Goal: Task Accomplishment & Management: Manage account settings

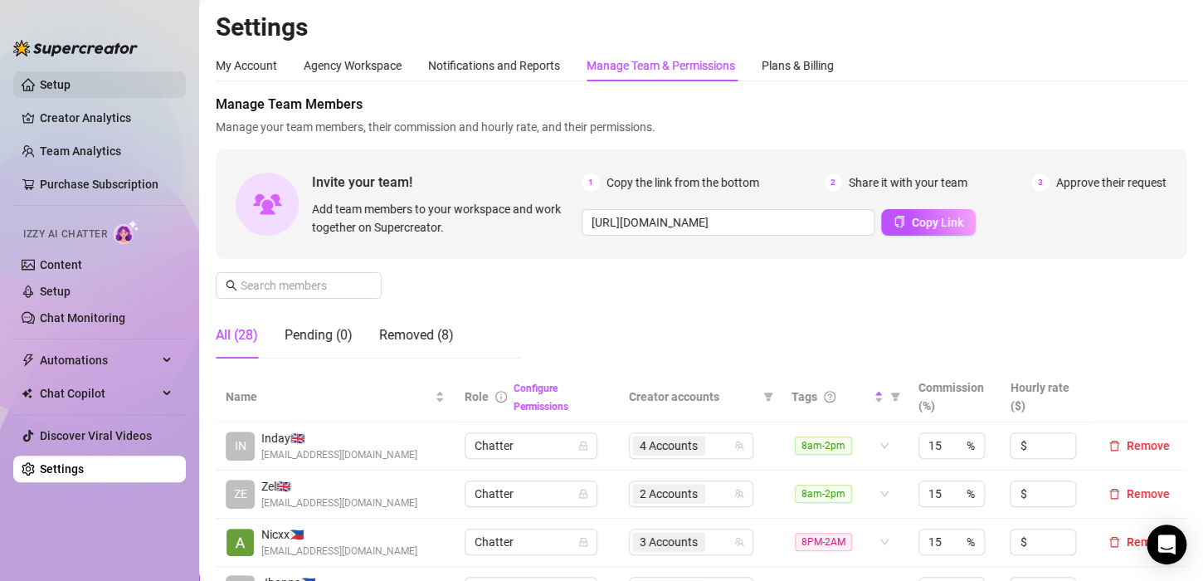
click at [71, 78] on link "Setup" at bounding box center [55, 84] width 31 height 13
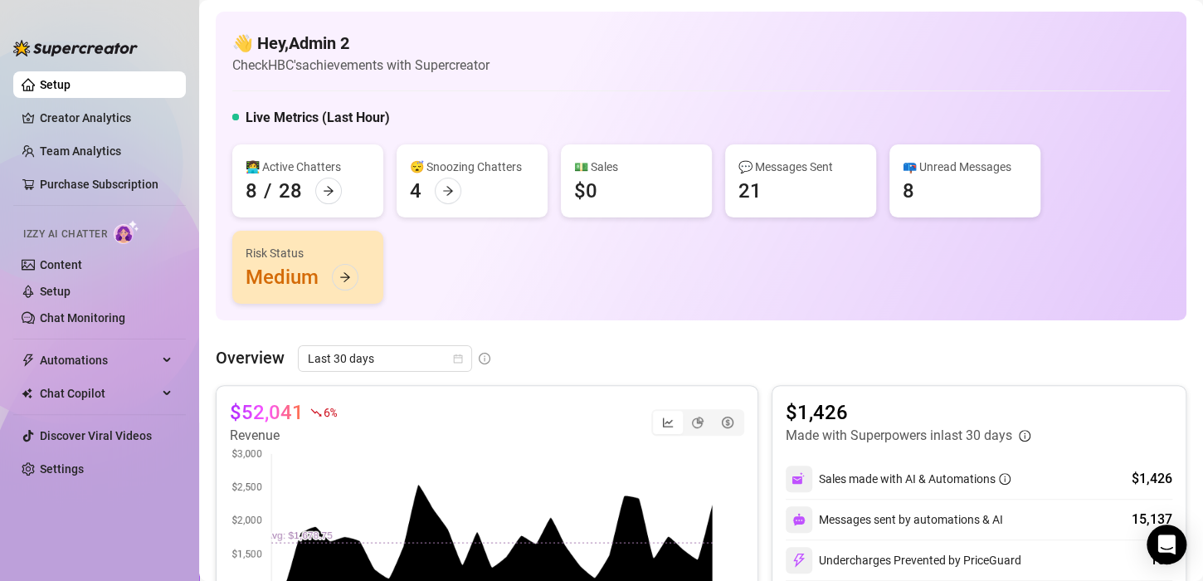
click at [71, 79] on link "Setup" at bounding box center [55, 84] width 31 height 13
click at [67, 468] on link "Settings" at bounding box center [62, 468] width 44 height 13
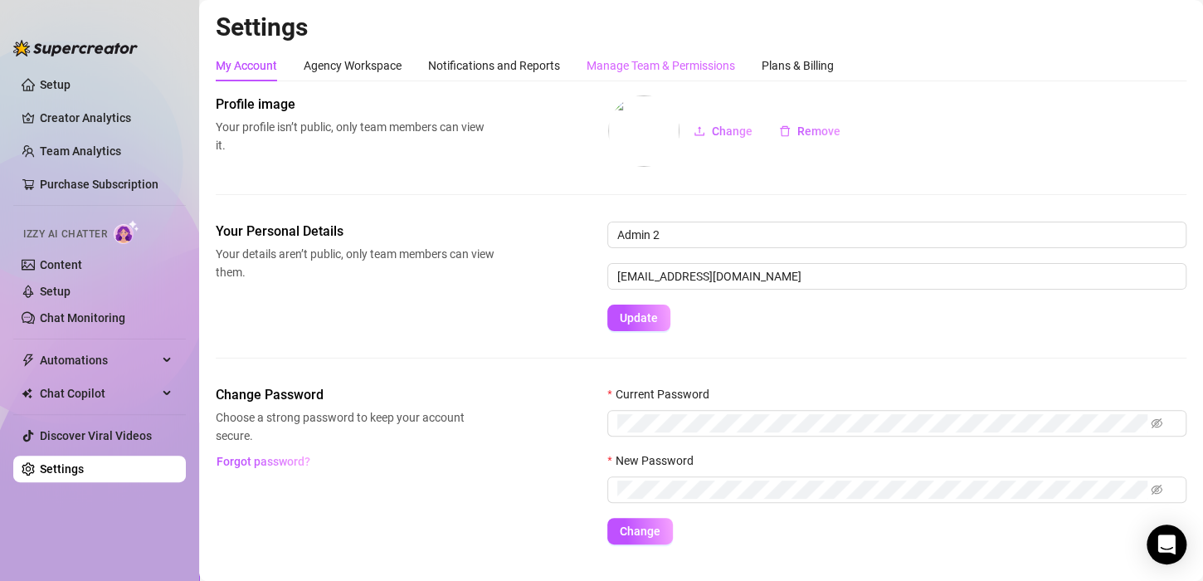
click at [657, 51] on div "Manage Team & Permissions" at bounding box center [661, 66] width 149 height 32
click at [660, 60] on div "Manage Team & Permissions" at bounding box center [661, 65] width 149 height 18
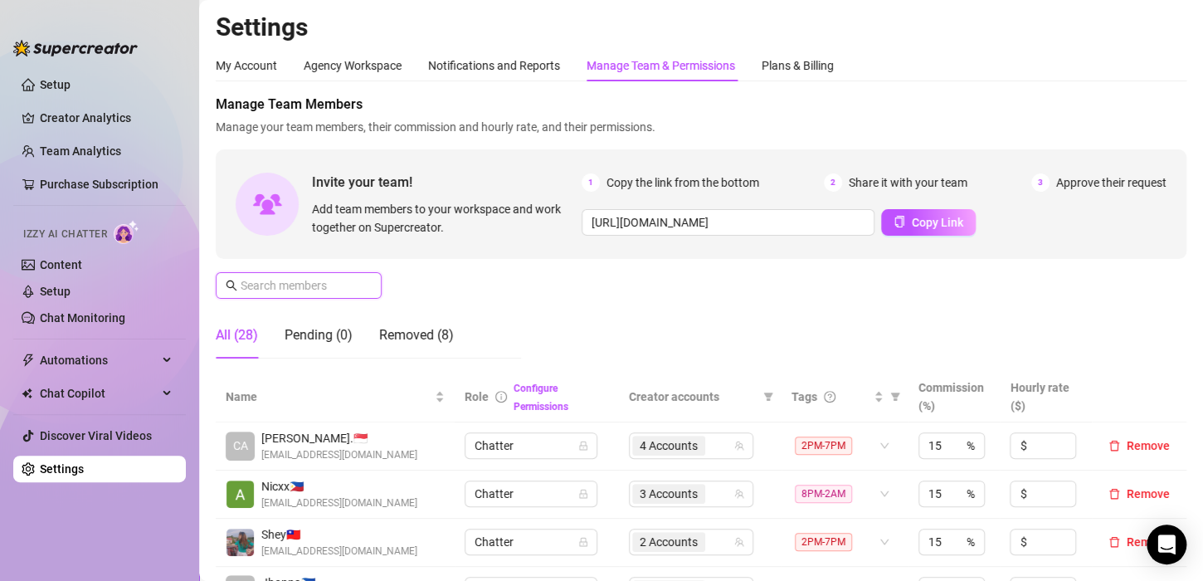
click at [305, 286] on input "text" at bounding box center [300, 285] width 118 height 18
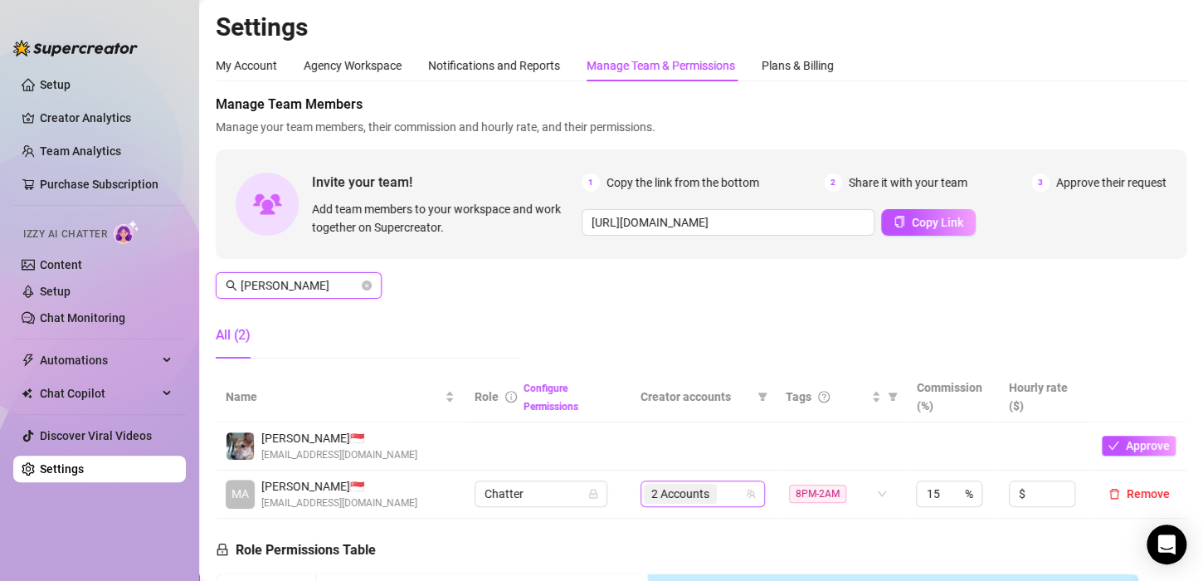
click at [698, 486] on span "2 Accounts" at bounding box center [680, 494] width 58 height 18
type input "[PERSON_NAME]"
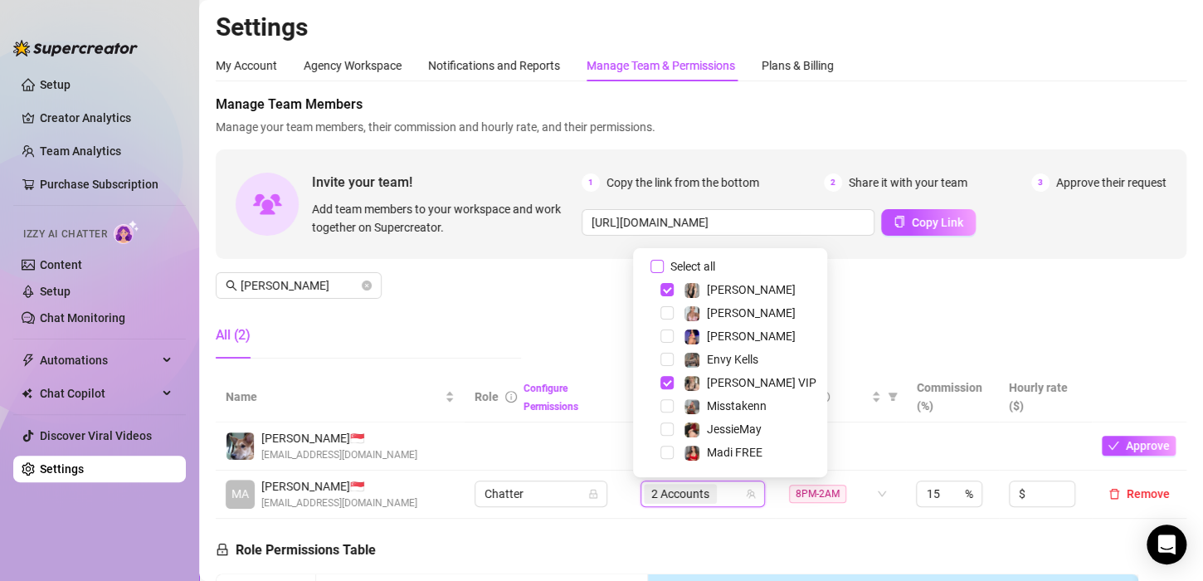
click at [654, 264] on input "Select all" at bounding box center [657, 266] width 13 height 13
checkbox input "false"
click at [866, 312] on div "Manage Team Members Manage your team members, their commission and hourly rate,…" at bounding box center [701, 233] width 971 height 277
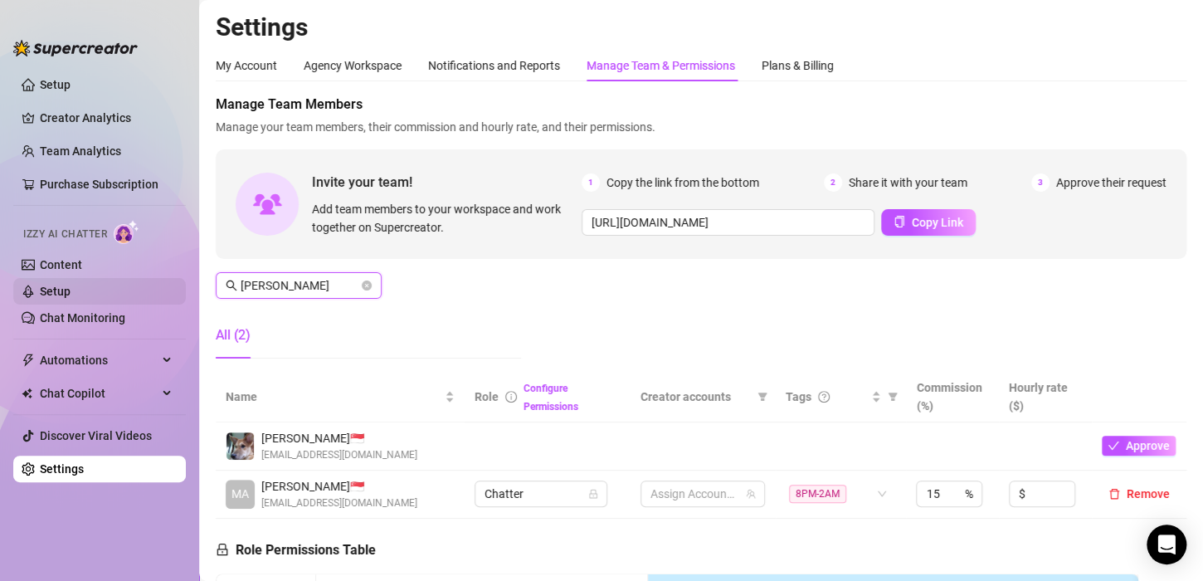
drag, startPoint x: 299, startPoint y: 284, endPoint x: 107, endPoint y: 291, distance: 191.9
click at [107, 291] on div "Setup Creator Analytics Team Analytics Purchase Subscription Izzy AI Chatter Co…" at bounding box center [601, 290] width 1203 height 581
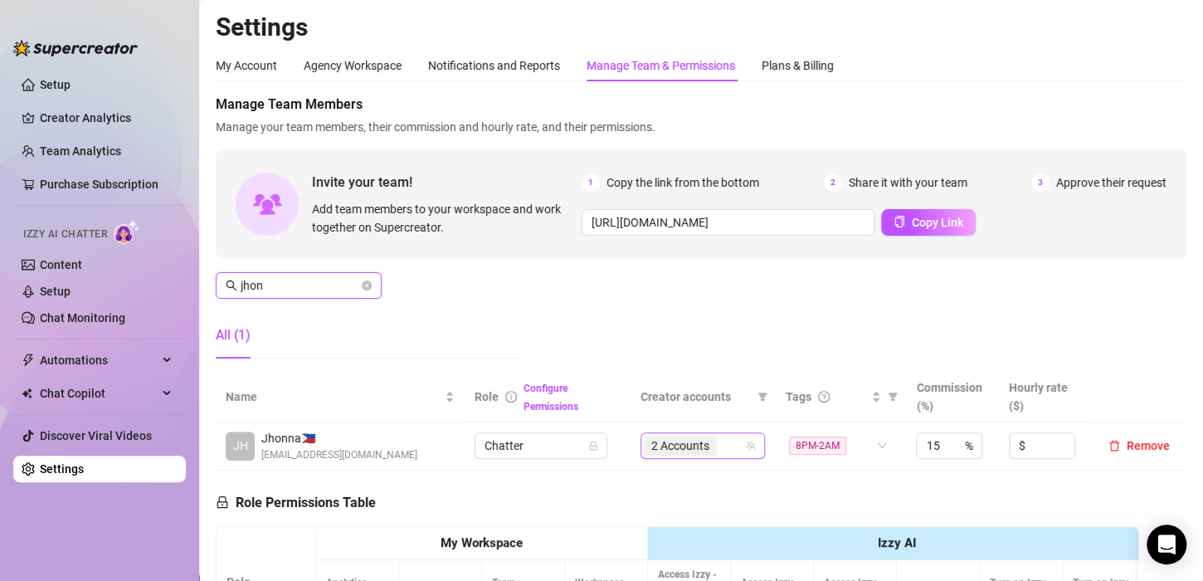
click at [716, 442] on div "2 Accounts" at bounding box center [694, 445] width 100 height 23
type input "jhon"
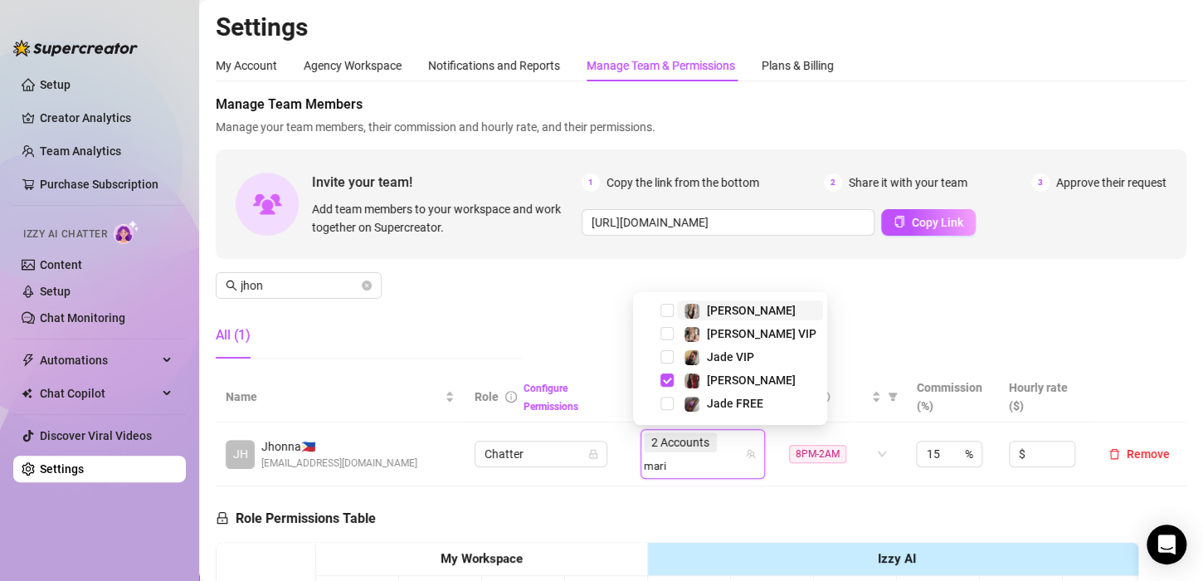
type input "[PERSON_NAME]"
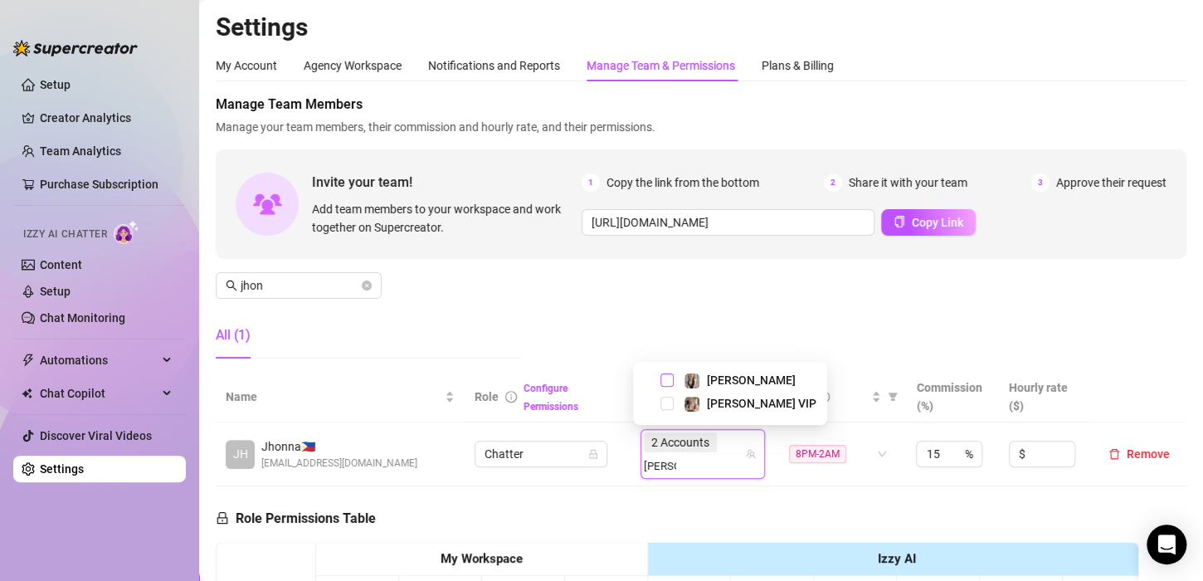
click at [661, 380] on span "Select tree node" at bounding box center [667, 379] width 13 height 13
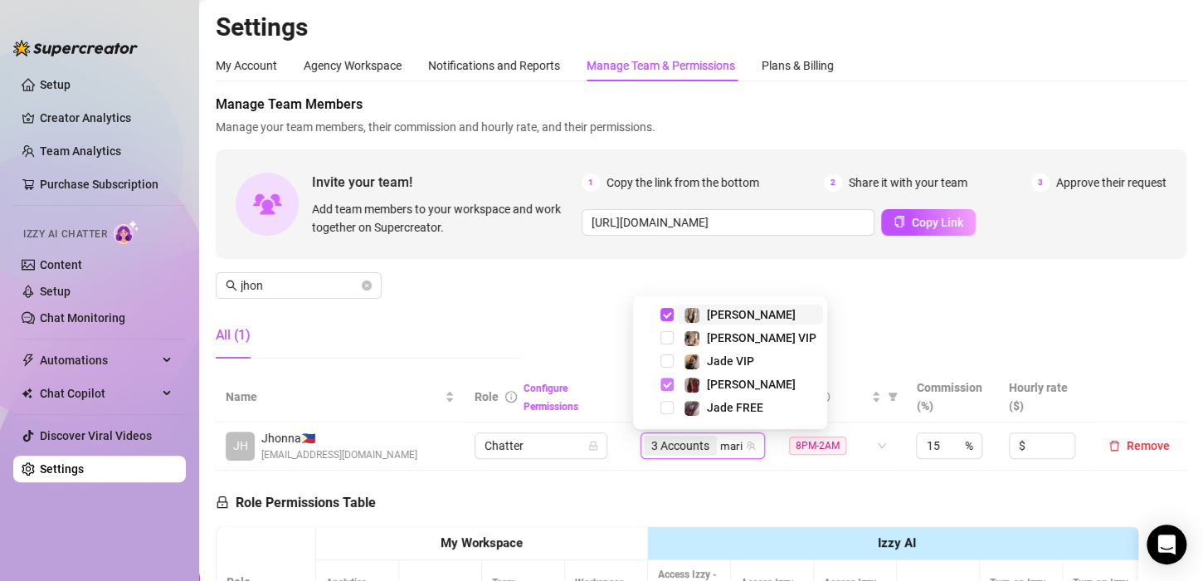
type input "[PERSON_NAME]"
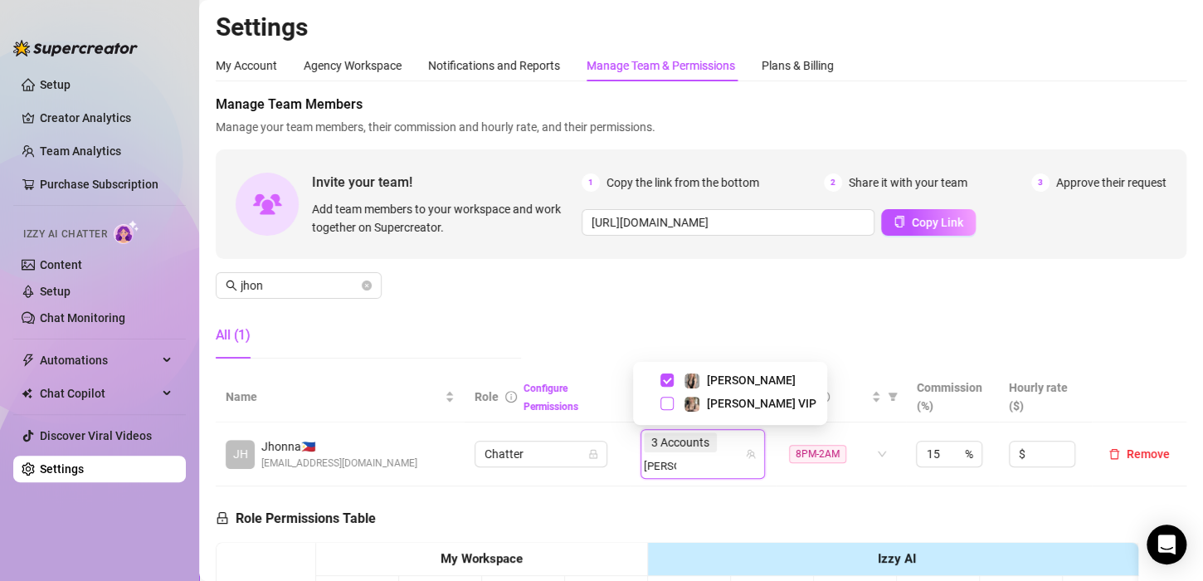
click at [671, 403] on span "Select tree node" at bounding box center [667, 403] width 13 height 13
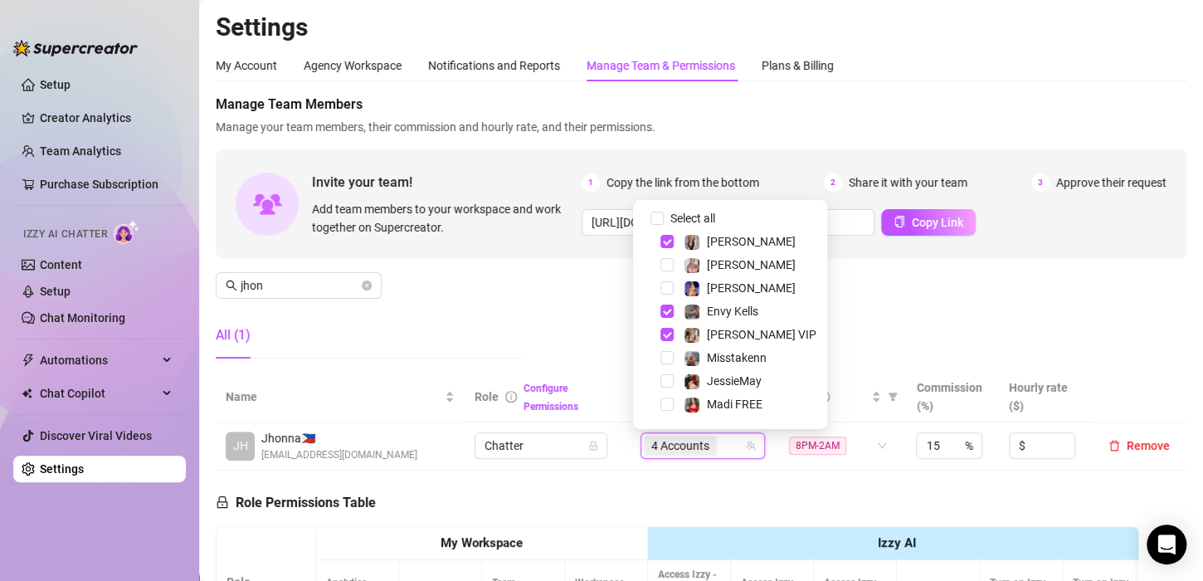
click at [568, 298] on div "Manage Team Members Manage your team members, their commission and hourly rate,…" at bounding box center [701, 233] width 971 height 277
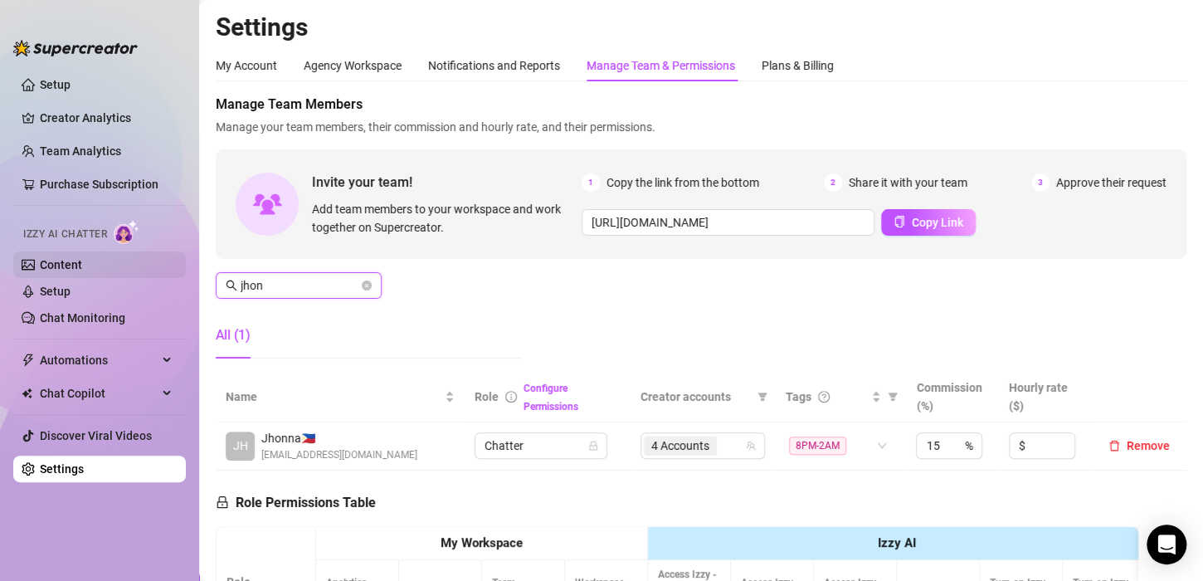
click at [169, 274] on div "Setup Creator Analytics Team Analytics Purchase Subscription Izzy AI Chatter Co…" at bounding box center [601, 290] width 1203 height 581
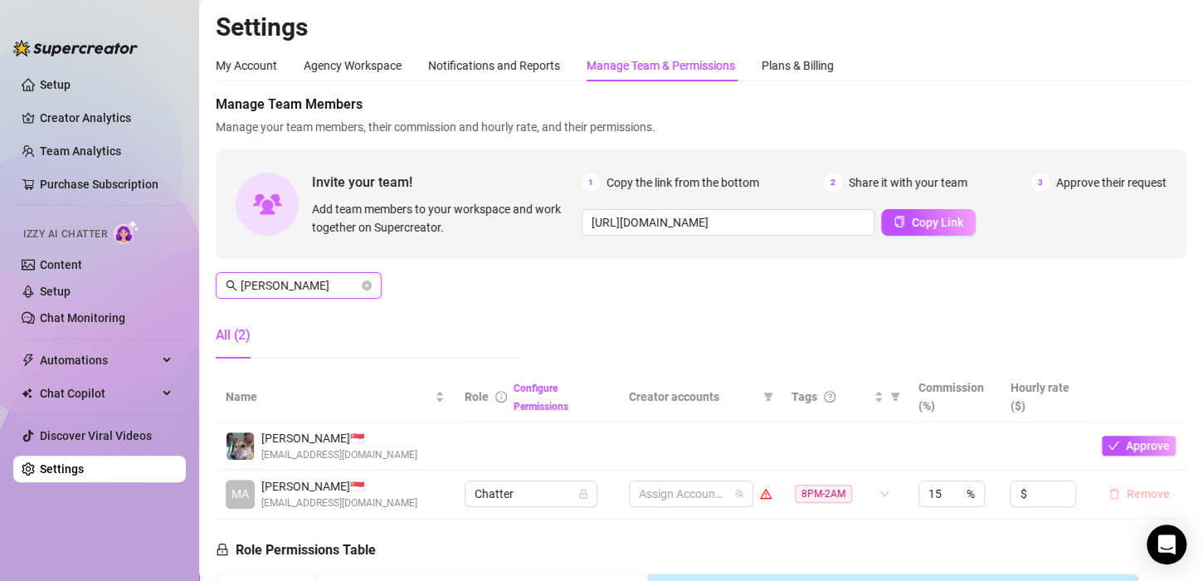
type input "[PERSON_NAME]"
click at [1139, 494] on span "Remove" at bounding box center [1148, 493] width 43 height 13
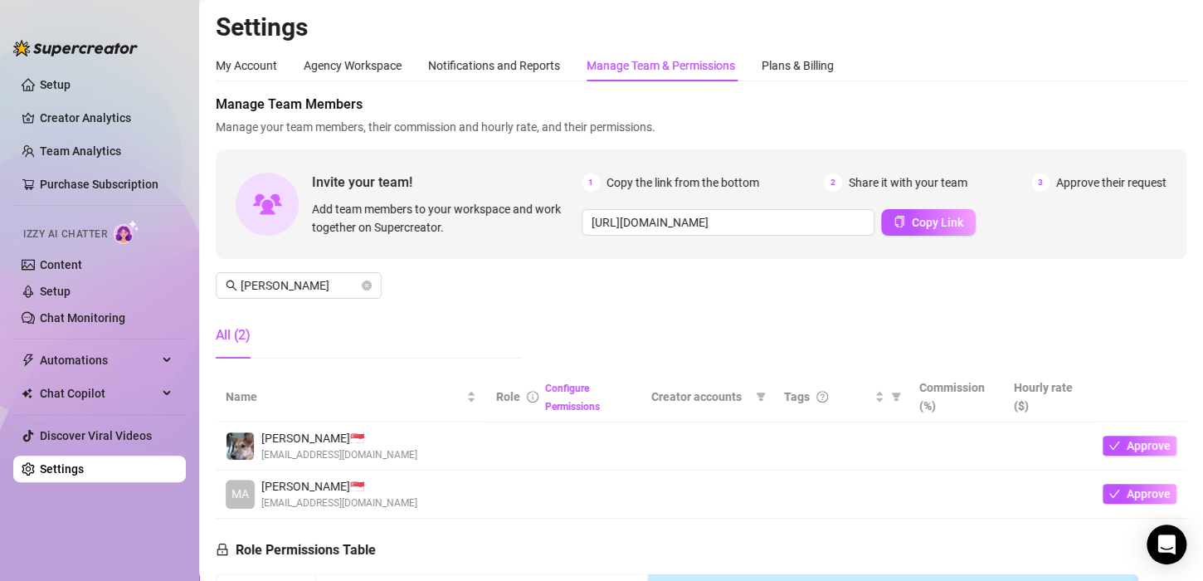
click at [720, 281] on div "Manage Team Members Manage your team members, their commission and hourly rate,…" at bounding box center [701, 233] width 971 height 277
